Goal: Task Accomplishment & Management: Complete application form

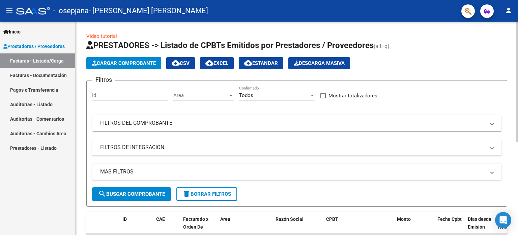
click at [120, 66] on span "Cargar Comprobante" at bounding box center [124, 63] width 64 height 6
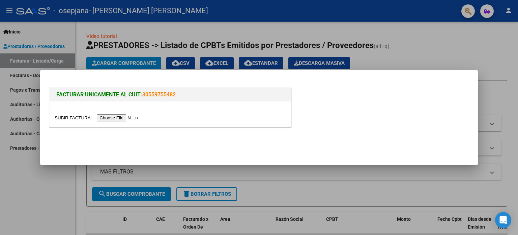
click at [128, 120] on input "file" at bounding box center [97, 117] width 85 height 7
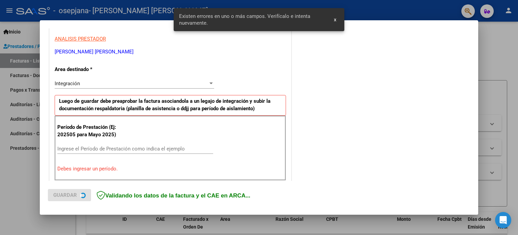
scroll to position [145, 0]
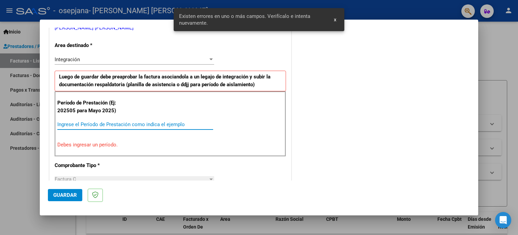
click at [162, 123] on input "Ingrese el Período de Prestación como indica el ejemplo" at bounding box center [135, 124] width 156 height 6
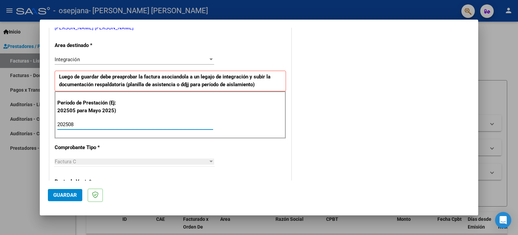
type input "202508"
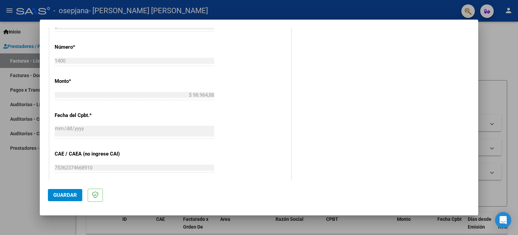
scroll to position [440, 0]
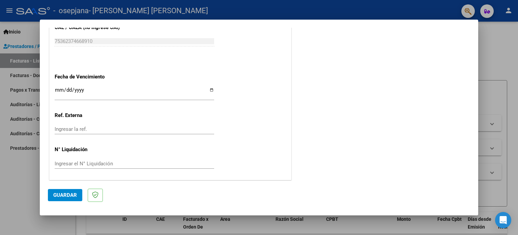
click at [209, 87] on input "Ingresar la fecha" at bounding box center [135, 92] width 160 height 11
type input "[DATE]"
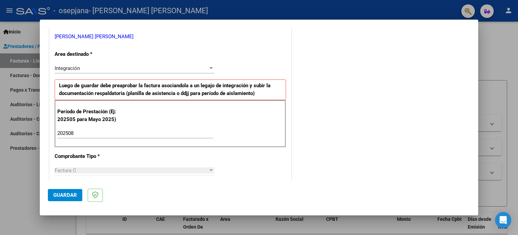
scroll to position [101, 0]
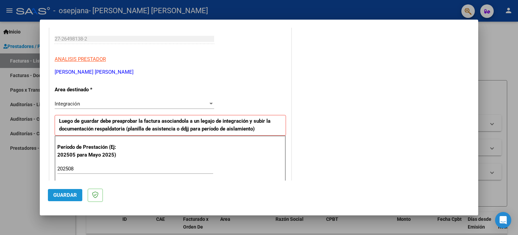
click at [63, 196] on span "Guardar" at bounding box center [65, 195] width 24 height 6
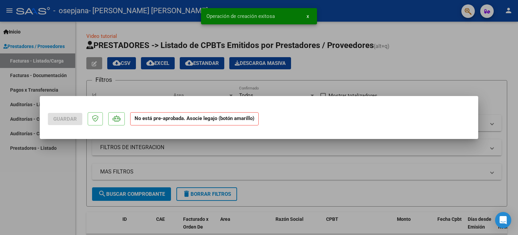
scroll to position [0, 0]
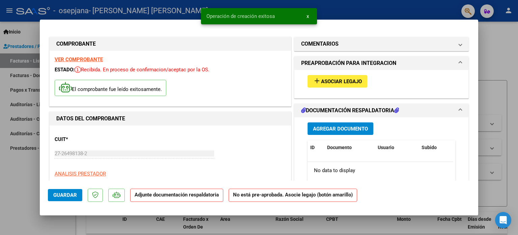
click at [316, 81] on mat-icon "add" at bounding box center [317, 81] width 8 height 8
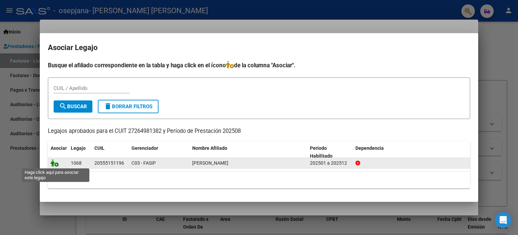
click at [54, 163] on icon at bounding box center [55, 162] width 8 height 7
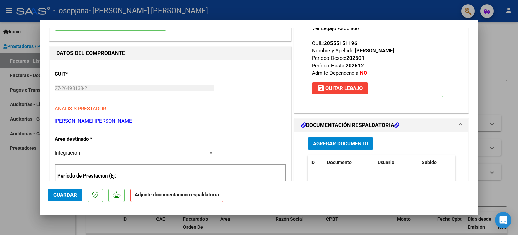
scroll to position [68, 0]
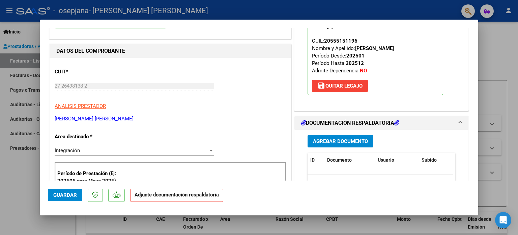
click at [341, 140] on span "Agregar Documento" at bounding box center [340, 141] width 55 height 6
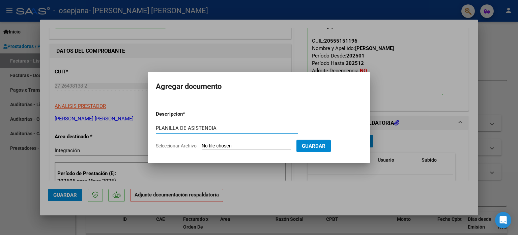
type input "PLANILLA DE ASISTENCIA"
click at [171, 145] on span "Seleccionar Archivo" at bounding box center [176, 145] width 41 height 5
click at [202, 145] on input "Seleccionar Archivo" at bounding box center [246, 146] width 89 height 6
type input "C:\fakepath\planilla agosto [PERSON_NAME].pdf"
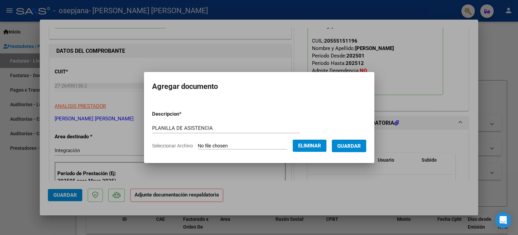
click at [348, 142] on span "Guardar" at bounding box center [350, 145] width 24 height 6
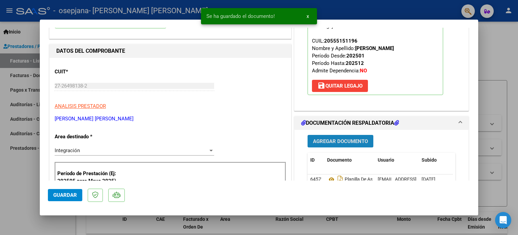
click at [347, 140] on span "Agregar Documento" at bounding box center [340, 141] width 55 height 6
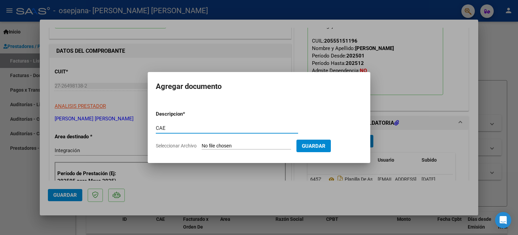
type input "CAE"
click at [191, 147] on span "Seleccionar Archivo" at bounding box center [176, 145] width 41 height 5
click at [202, 147] on input "Seleccionar Archivo" at bounding box center [246, 146] width 89 height 6
type input "C:\fakepath\CAE [PERSON_NAME].pdf"
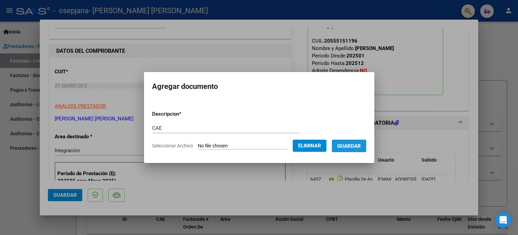
click at [348, 141] on button "Guardar" at bounding box center [349, 145] width 34 height 12
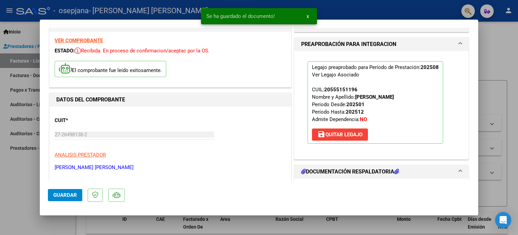
scroll to position [0, 0]
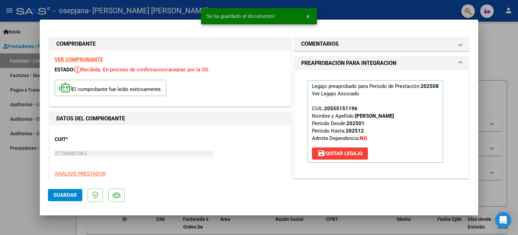
click at [73, 196] on span "Guardar" at bounding box center [65, 195] width 24 height 6
click at [69, 196] on span "Guardar" at bounding box center [65, 195] width 24 height 6
click at [498, 49] on div at bounding box center [259, 117] width 518 height 235
type input "$ 0,00"
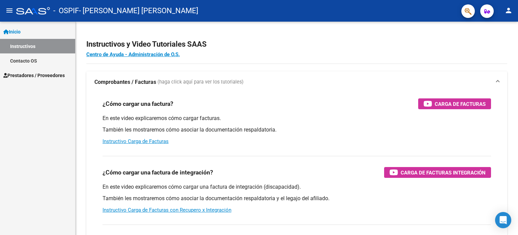
click at [34, 32] on link "Inicio" at bounding box center [37, 31] width 75 height 15
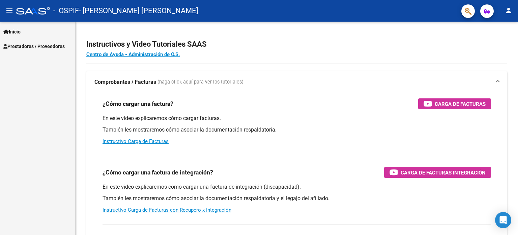
click at [47, 46] on span "Prestadores / Proveedores" at bounding box center [33, 46] width 61 height 7
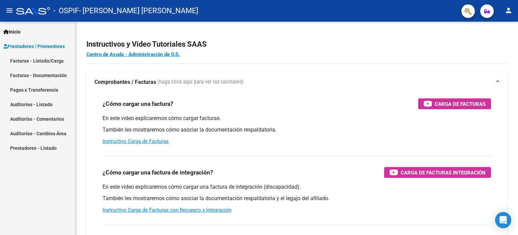
click at [52, 61] on link "Facturas - Listado/Carga" at bounding box center [37, 60] width 75 height 15
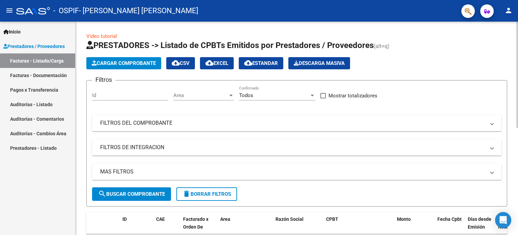
click at [143, 55] on app-list-header "PRESTADORES -> Listado de CPBTs Emitidos por Prestadores / Proveedores (alt+q) …" at bounding box center [296, 123] width 421 height 166
click at [147, 62] on span "Cargar Comprobante" at bounding box center [124, 63] width 64 height 6
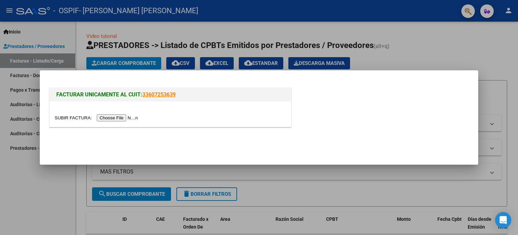
click at [114, 116] on input "file" at bounding box center [97, 117] width 85 height 7
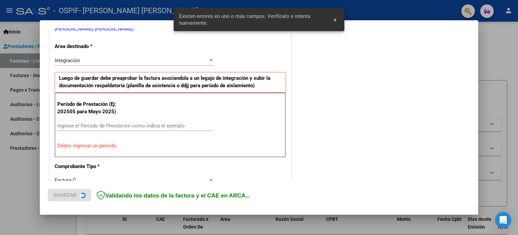
scroll to position [145, 0]
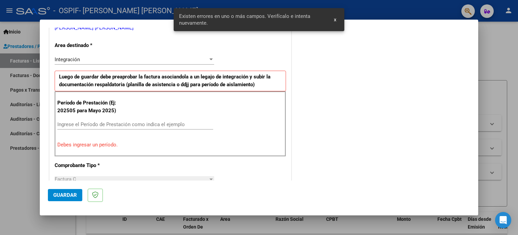
click at [104, 123] on input "Ingrese el Período de Prestación como indica el ejemplo" at bounding box center [135, 124] width 156 height 6
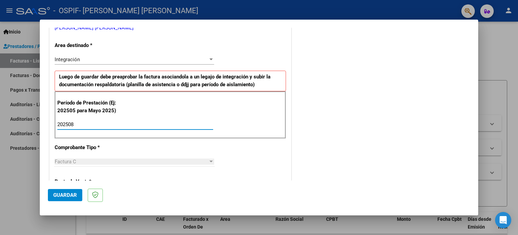
type input "202508"
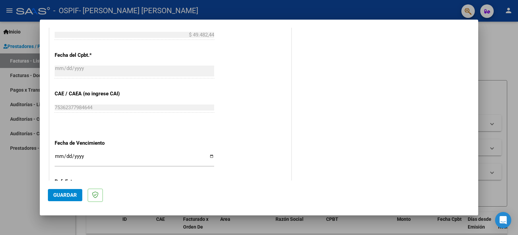
scroll to position [415, 0]
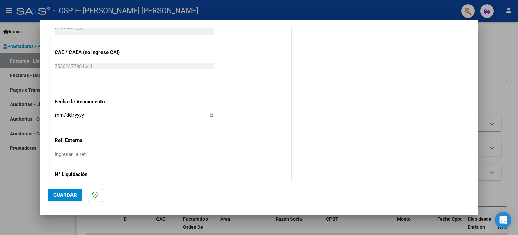
click at [211, 114] on input "Ingresar la fecha" at bounding box center [135, 117] width 160 height 11
type input "[DATE]"
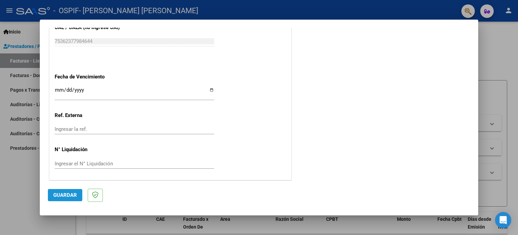
click at [69, 193] on span "Guardar" at bounding box center [65, 195] width 24 height 6
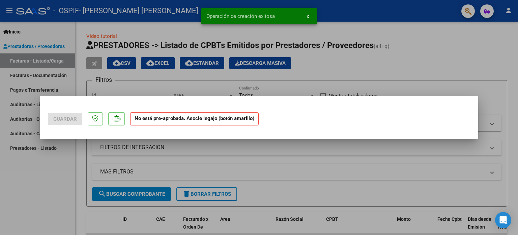
scroll to position [0, 0]
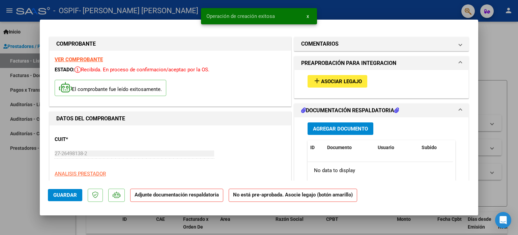
click at [339, 81] on span "Asociar Legajo" at bounding box center [341, 81] width 41 height 6
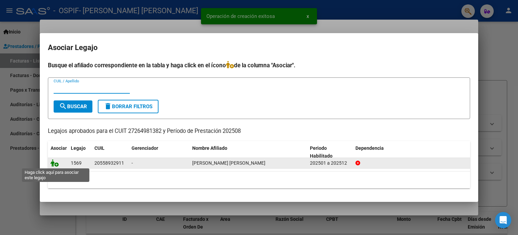
click at [53, 163] on icon at bounding box center [55, 162] width 8 height 7
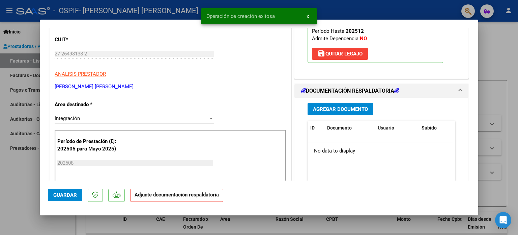
scroll to position [101, 0]
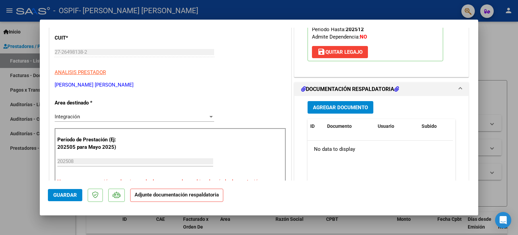
click at [329, 108] on span "Agregar Documento" at bounding box center [340, 107] width 55 height 6
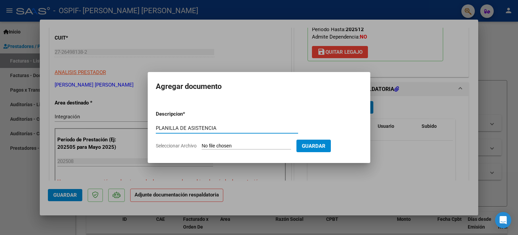
type input "PLANILLA DE ASISTENCIA"
click at [177, 144] on span "Seleccionar Archivo" at bounding box center [176, 145] width 41 height 5
click at [202, 144] on input "Seleccionar Archivo" at bounding box center [246, 146] width 89 height 6
type input "C:\fakepath\planilla agosto fernandez lucas.pdf"
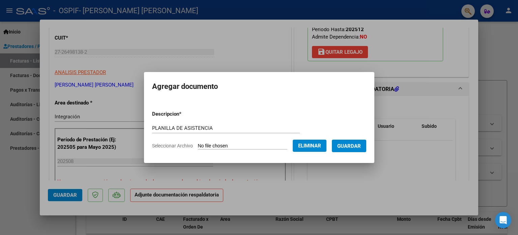
click at [348, 144] on span "Guardar" at bounding box center [350, 146] width 24 height 6
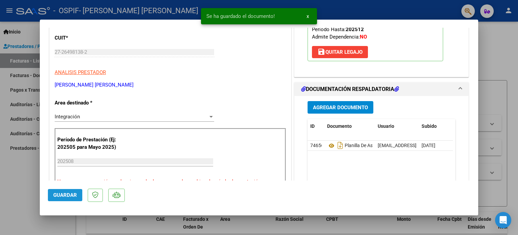
click at [63, 192] on span "Guardar" at bounding box center [65, 195] width 24 height 6
click at [72, 193] on span "Guardar" at bounding box center [65, 195] width 24 height 6
click at [495, 59] on div at bounding box center [259, 117] width 518 height 235
type input "$ 0,00"
